Goal: Information Seeking & Learning: Check status

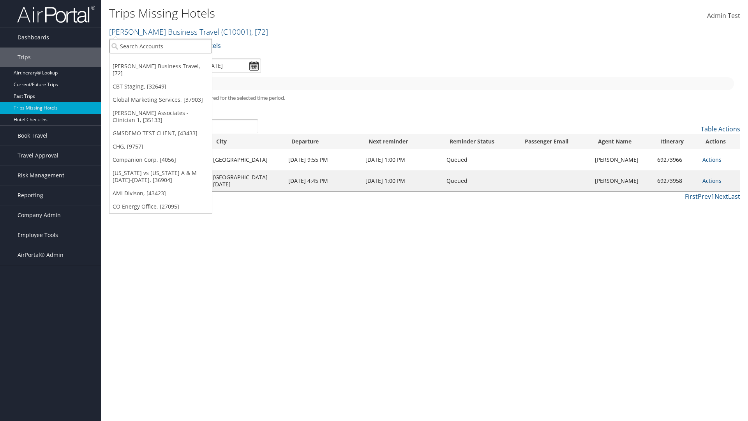
click at [161, 46] on input "search" at bounding box center [161, 46] width 103 height 14
type input "[PERSON_NAME] Business Travel"
click at [172, 67] on div "Account" at bounding box center [171, 67] width 133 height 7
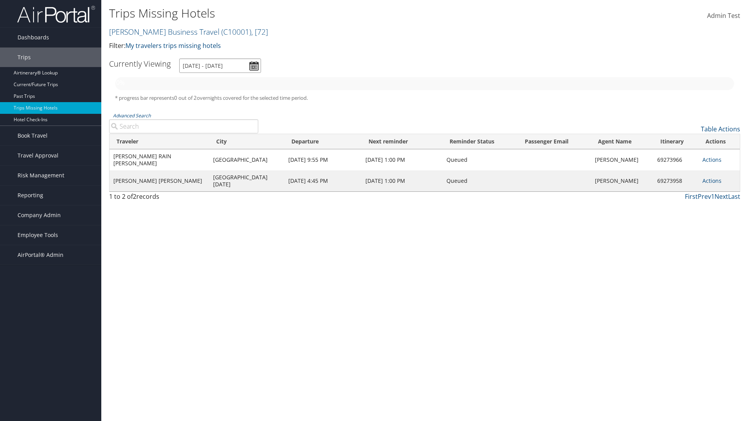
click at [220, 65] on input "[DATE] - [DATE]" at bounding box center [220, 65] width 82 height 14
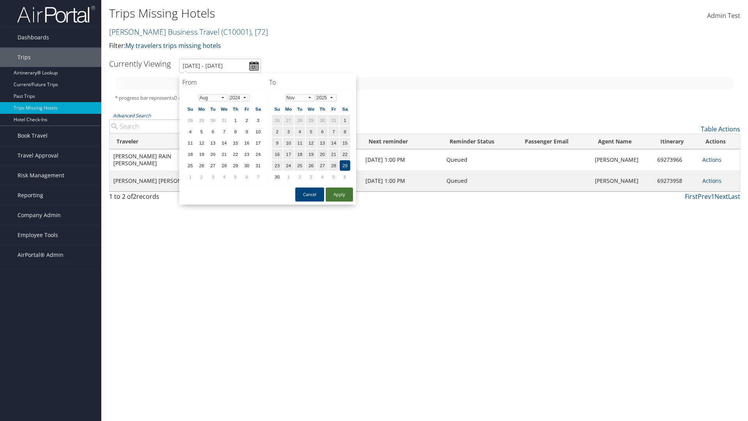
click at [202, 120] on td "29" at bounding box center [201, 120] width 11 height 11
click at [340, 195] on button "Apply" at bounding box center [339, 194] width 27 height 14
type input "[DATE] - [DATE]"
